Goal: Navigation & Orientation: Find specific page/section

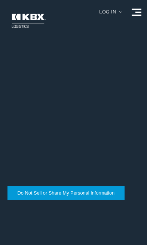
click at [59, 192] on button "Do Not Sell or Share My Personal Information" at bounding box center [65, 193] width 117 height 14
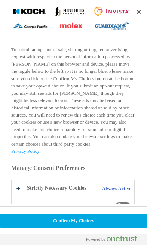
scroll to position [192, 0]
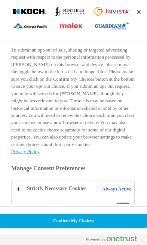
click at [121, 203] on span "Do Not Sell or Share My Personal Information and Opt Out of Targeted Advertising" at bounding box center [122, 207] width 17 height 9
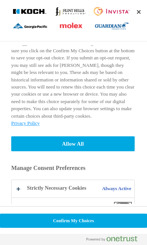
scroll to position [220, 0]
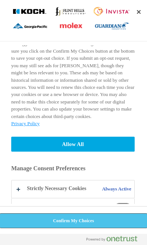
click at [71, 226] on button "Confirm My Choices" at bounding box center [73, 221] width 147 height 14
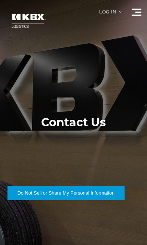
click at [130, 13] on div at bounding box center [73, 122] width 147 height 245
click at [134, 15] on span at bounding box center [137, 15] width 10 height 1
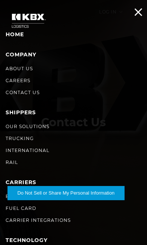
click at [18, 83] on link "Careers" at bounding box center [18, 81] width 25 height 6
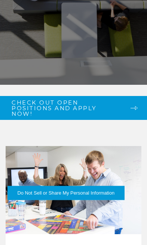
scroll to position [161, 0]
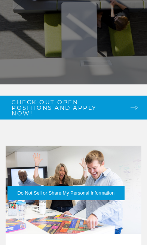
click at [133, 120] on link "Check out open positions and apply now!" at bounding box center [73, 108] width 147 height 24
